Goal: Task Accomplishment & Management: Manage account settings

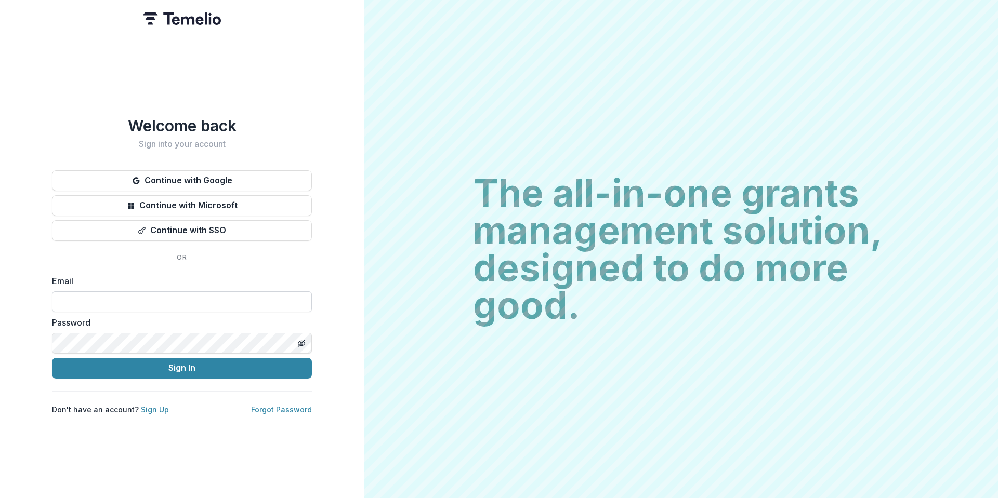
click at [184, 300] on input at bounding box center [182, 302] width 260 height 21
click at [389, 270] on div "The all-in-one grants management solution, designed to do more good. The all-in…" at bounding box center [681, 249] width 634 height 498
click at [89, 292] on input at bounding box center [182, 302] width 260 height 21
type input "**********"
drag, startPoint x: 148, startPoint y: 364, endPoint x: 247, endPoint y: 328, distance: 105.7
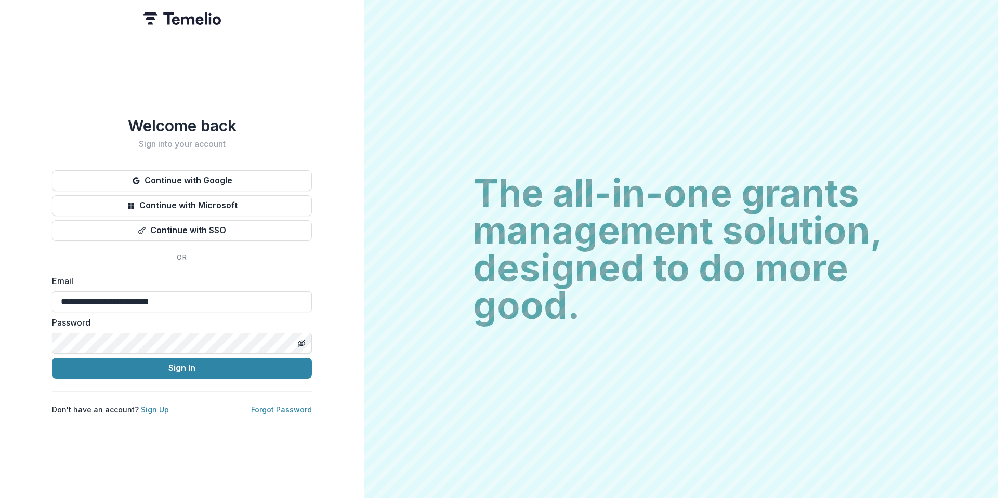
click at [148, 364] on button "Sign In" at bounding box center [182, 368] width 260 height 21
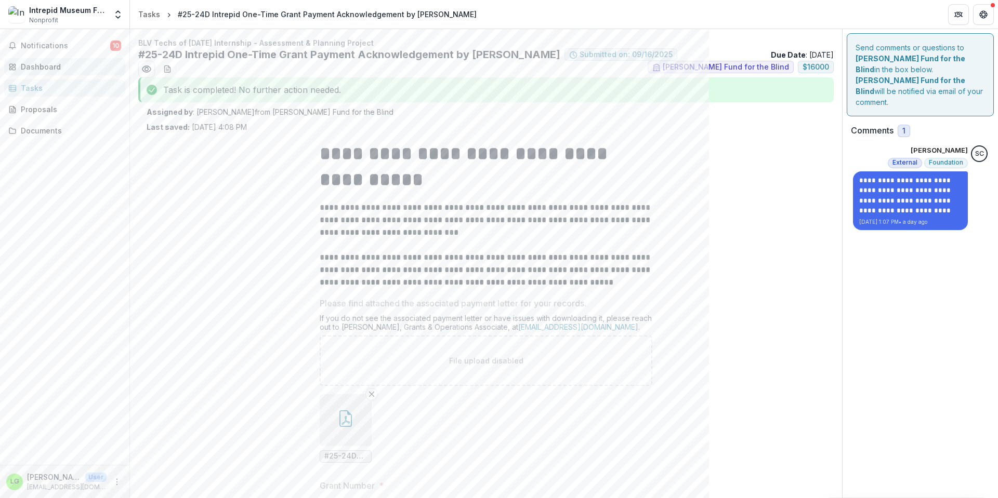
click at [53, 63] on div "Dashboard" at bounding box center [69, 66] width 96 height 11
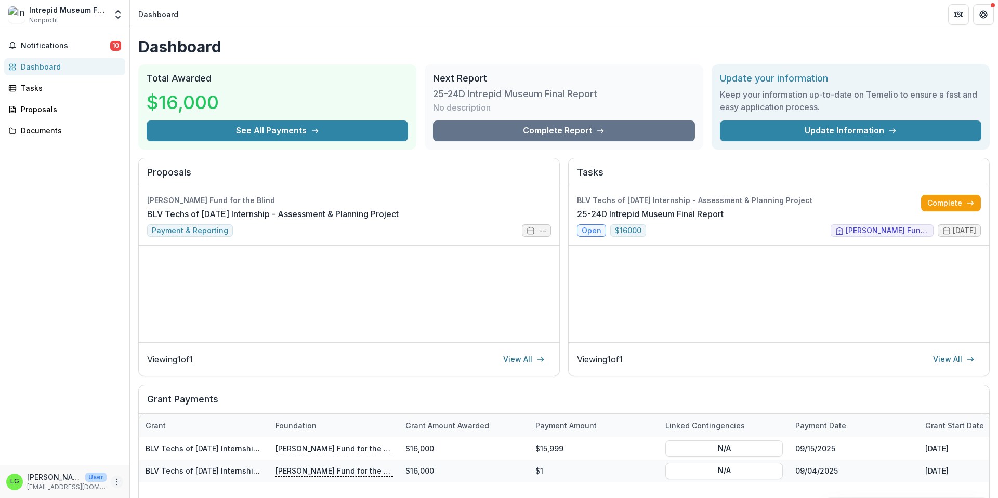
click at [118, 481] on icon "More" at bounding box center [117, 482] width 8 height 8
click at [157, 472] on button "Logout" at bounding box center [185, 477] width 111 height 17
